Goal: Transaction & Acquisition: Purchase product/service

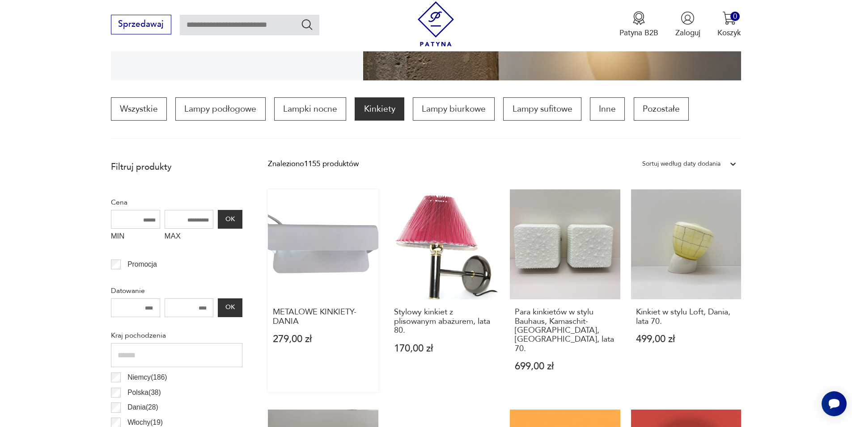
click at [346, 253] on link "METALOWE KINKIETY- DANIA 279,00 zł" at bounding box center [323, 291] width 110 height 203
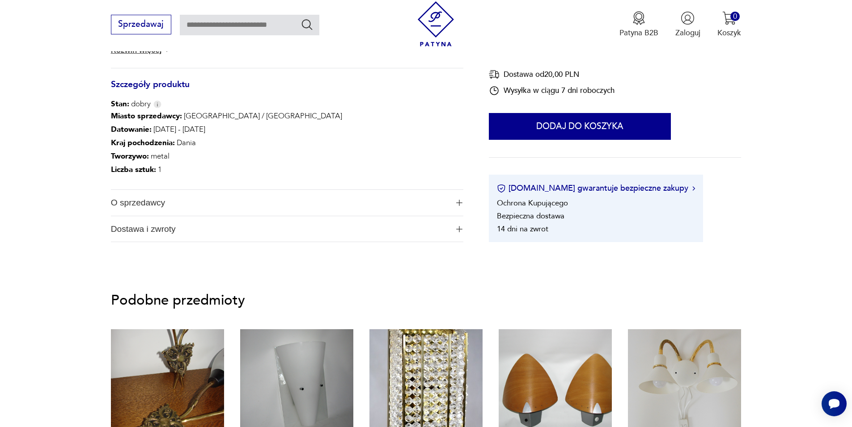
click at [436, 37] on img at bounding box center [435, 23] width 45 height 45
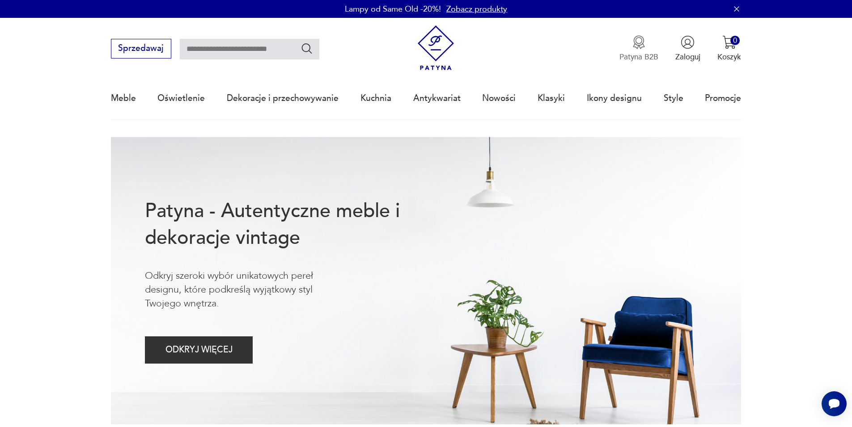
click at [641, 49] on button "Patyna B2B" at bounding box center [638, 48] width 39 height 27
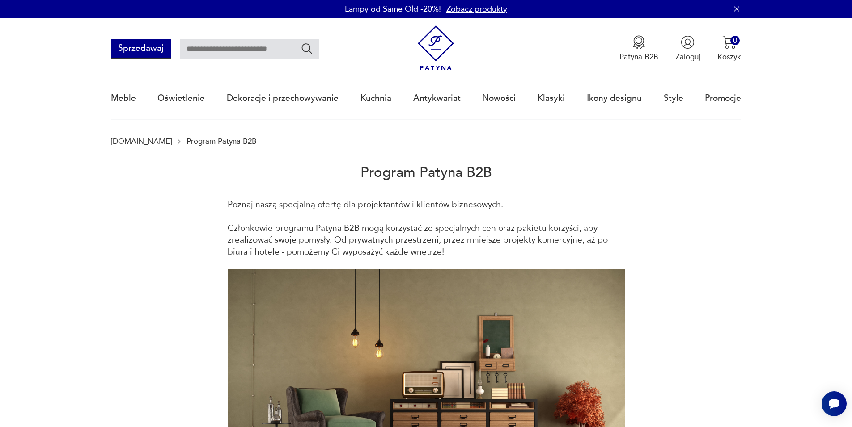
click at [150, 55] on button "Sprzedawaj" at bounding box center [141, 49] width 60 height 20
click at [421, 46] on img at bounding box center [435, 47] width 45 height 45
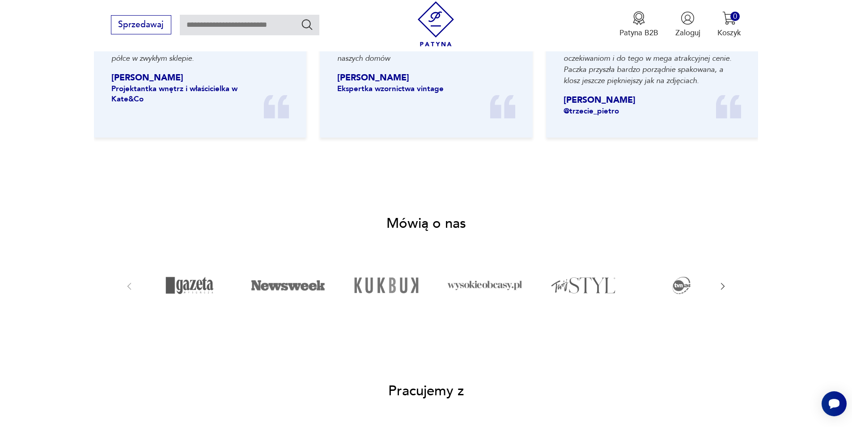
scroll to position [1395, 0]
